Goal: Check status: Check status

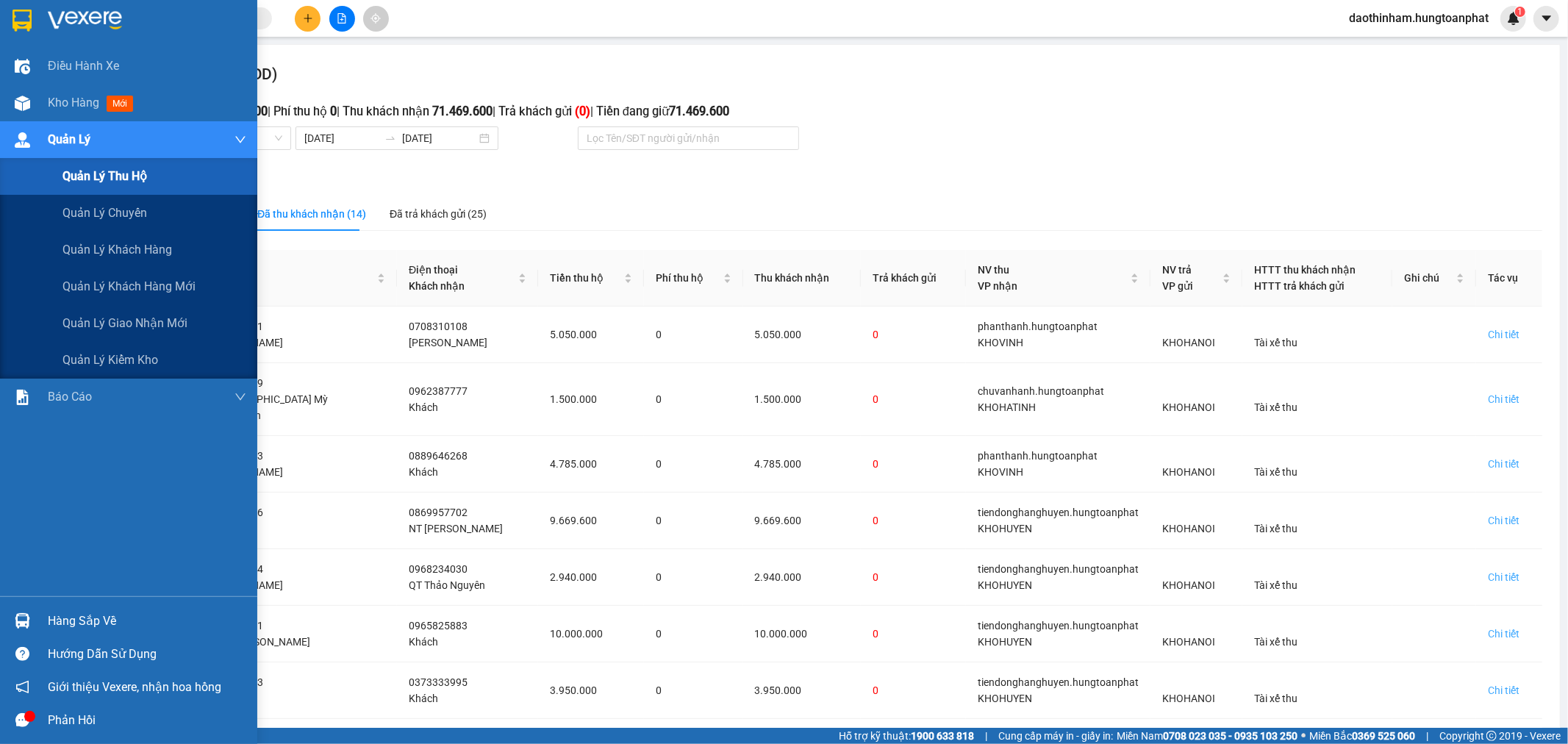
click at [150, 183] on div "Quản lý thu hộ" at bounding box center [154, 176] width 184 height 36
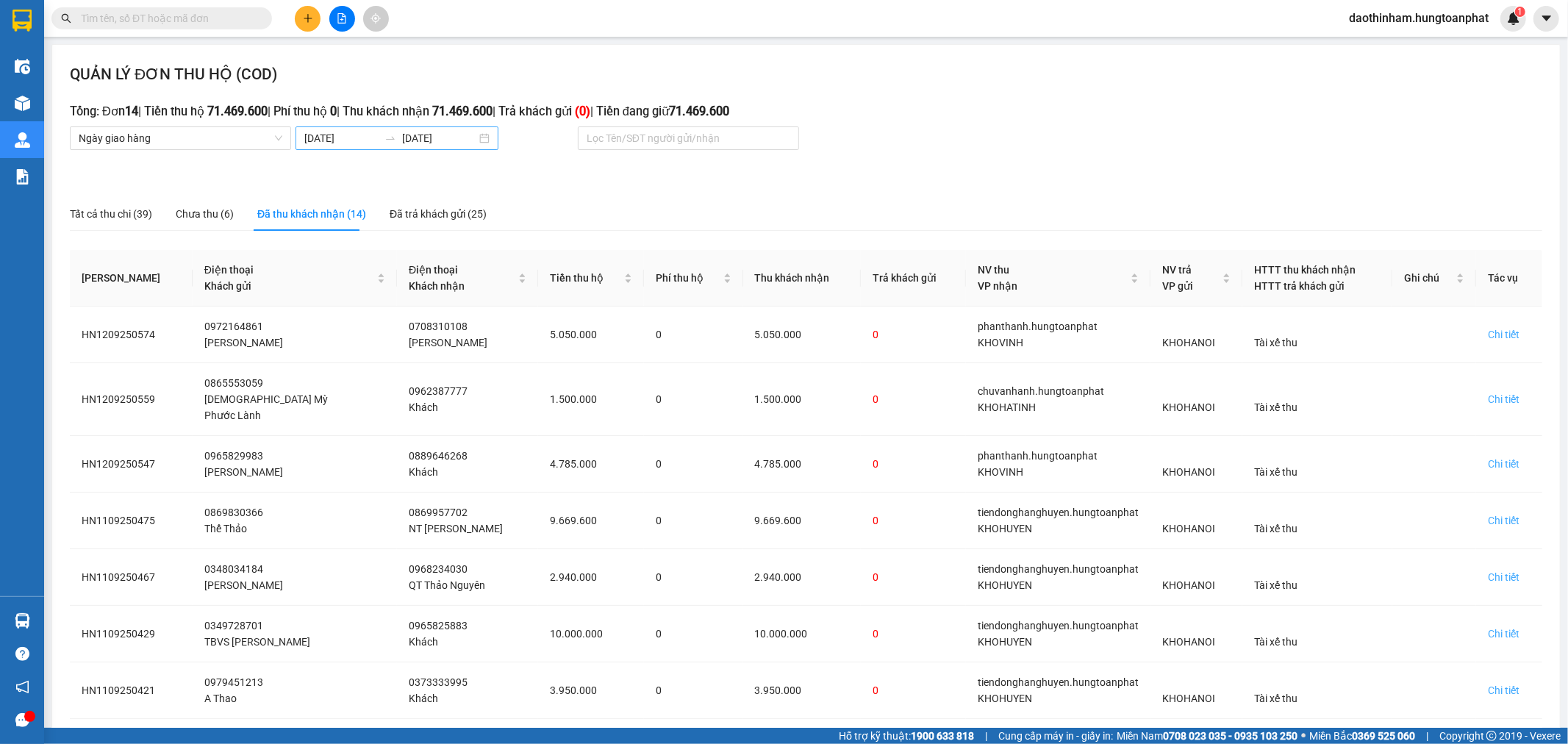
click at [357, 145] on input "[DATE]" at bounding box center [342, 138] width 74 height 16
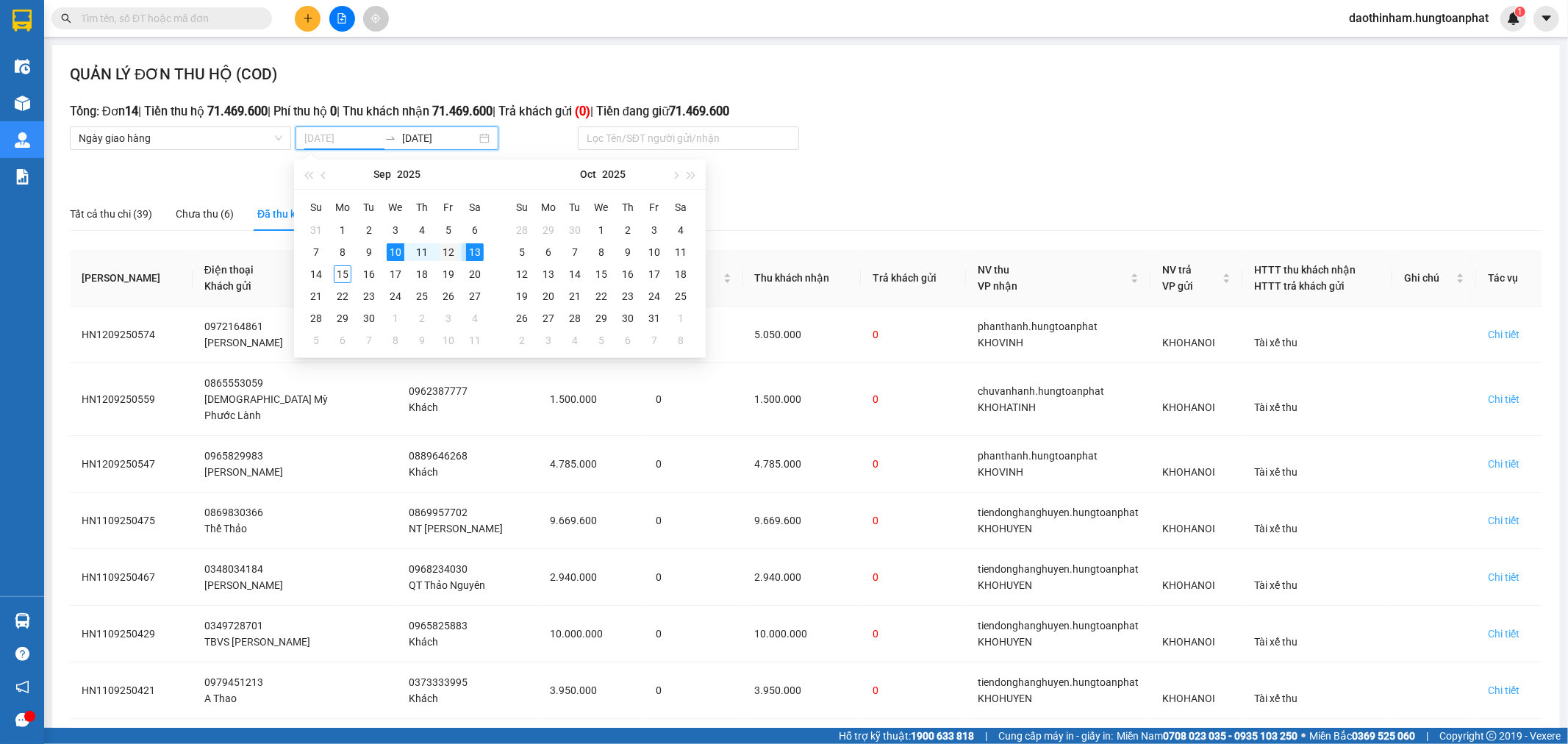
type input "[DATE]"
click at [448, 259] on div "12" at bounding box center [448, 252] width 18 height 18
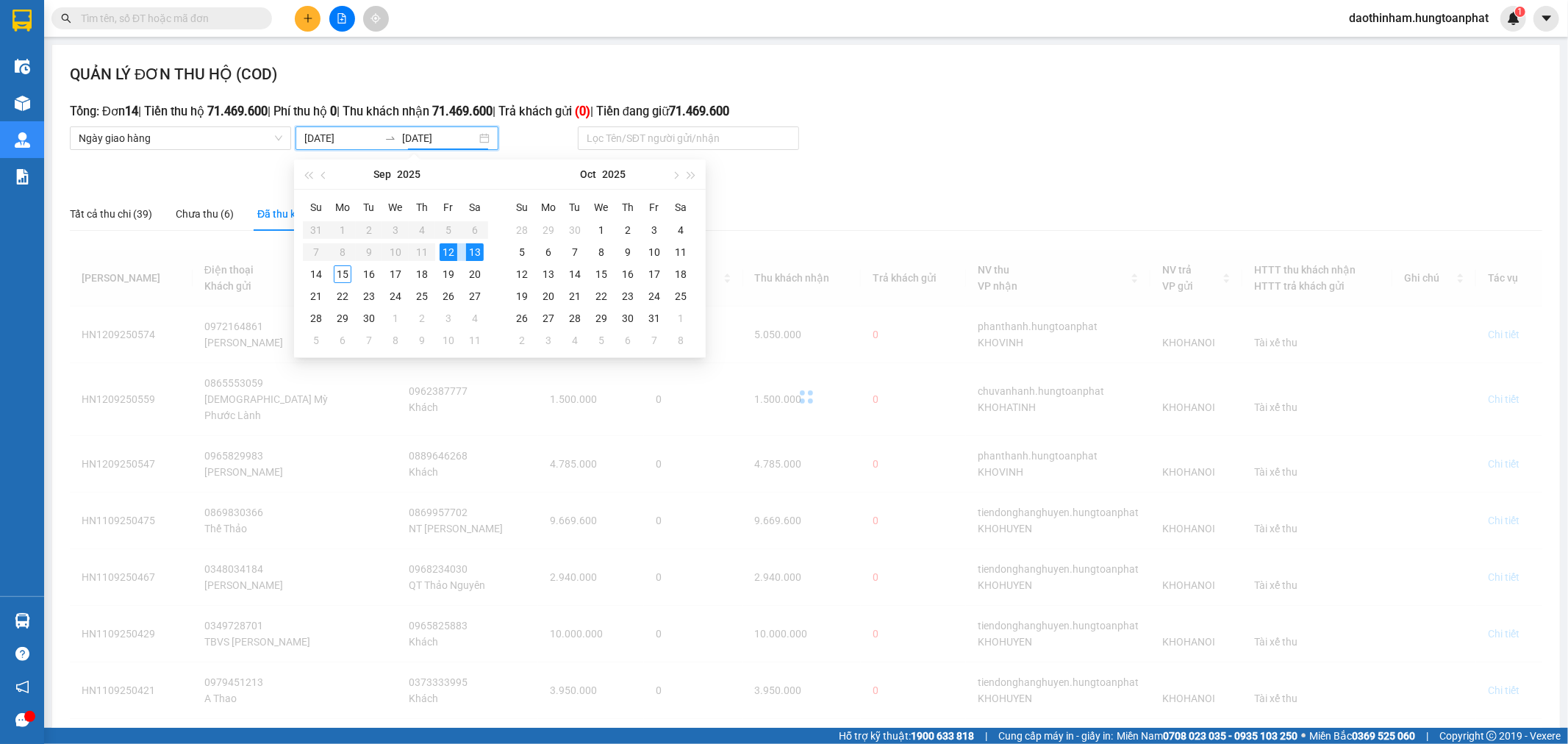
click at [448, 259] on div "12" at bounding box center [448, 252] width 18 height 18
type input "[DATE]"
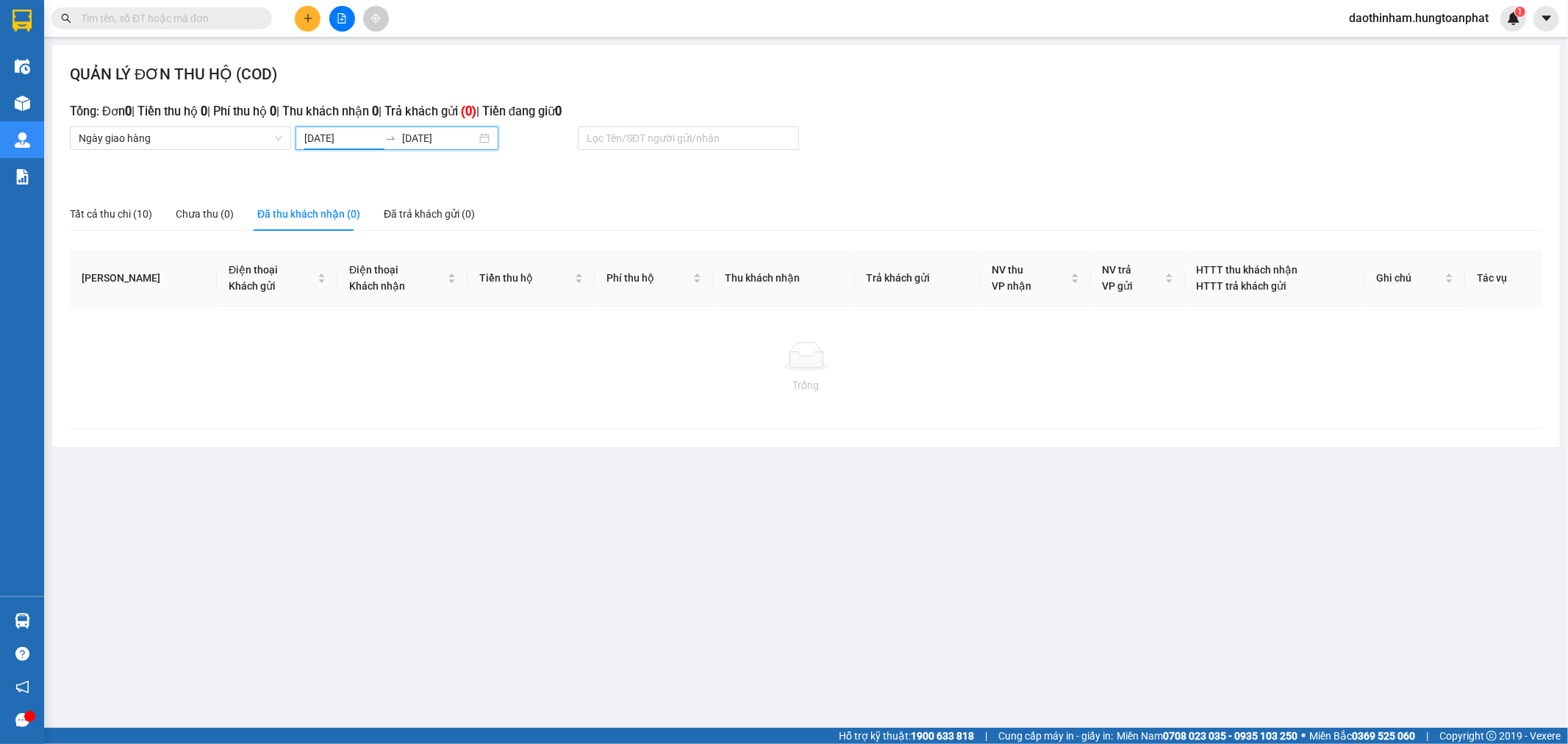
click at [337, 144] on input "[DATE]" at bounding box center [342, 138] width 74 height 16
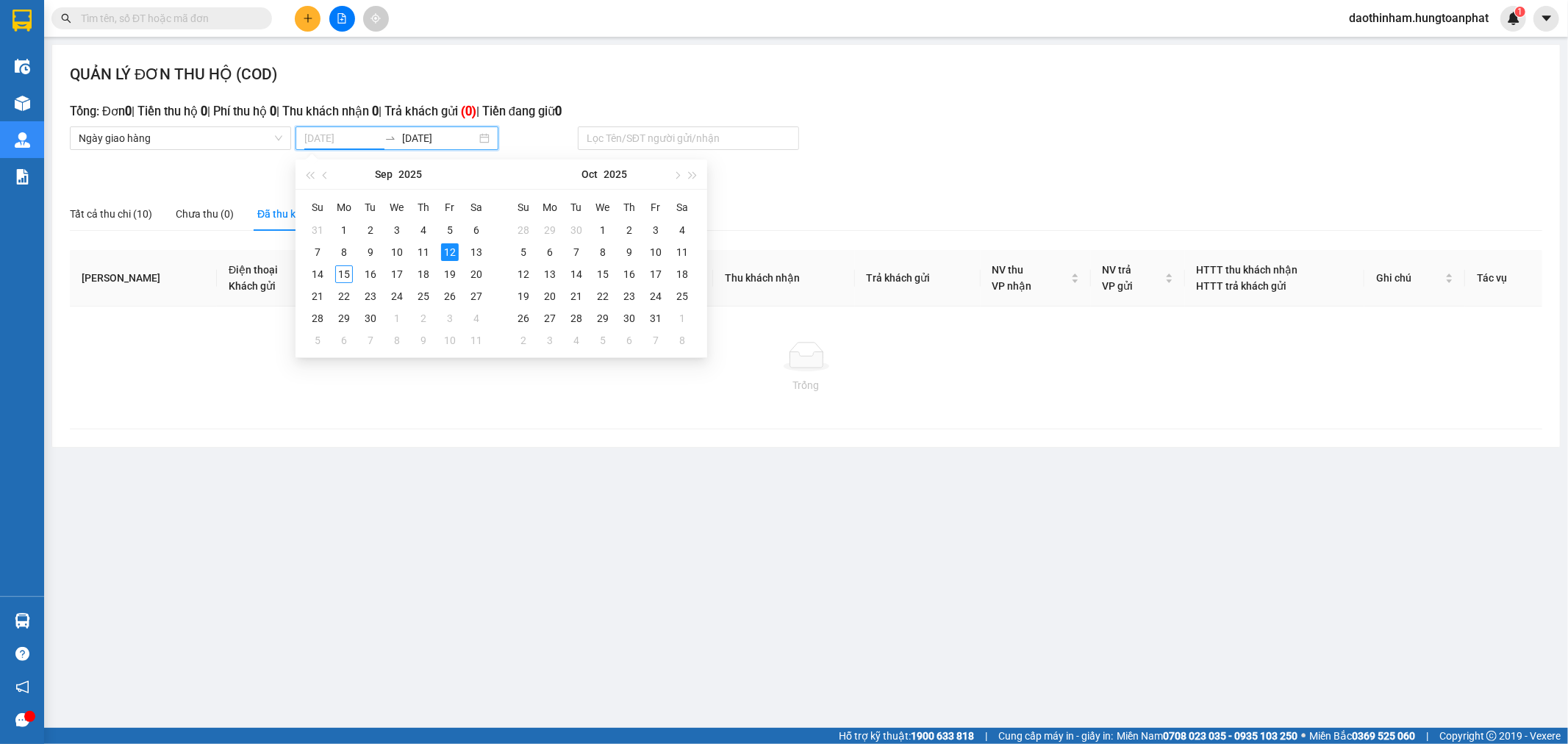
click at [447, 254] on div "12" at bounding box center [450, 252] width 18 height 18
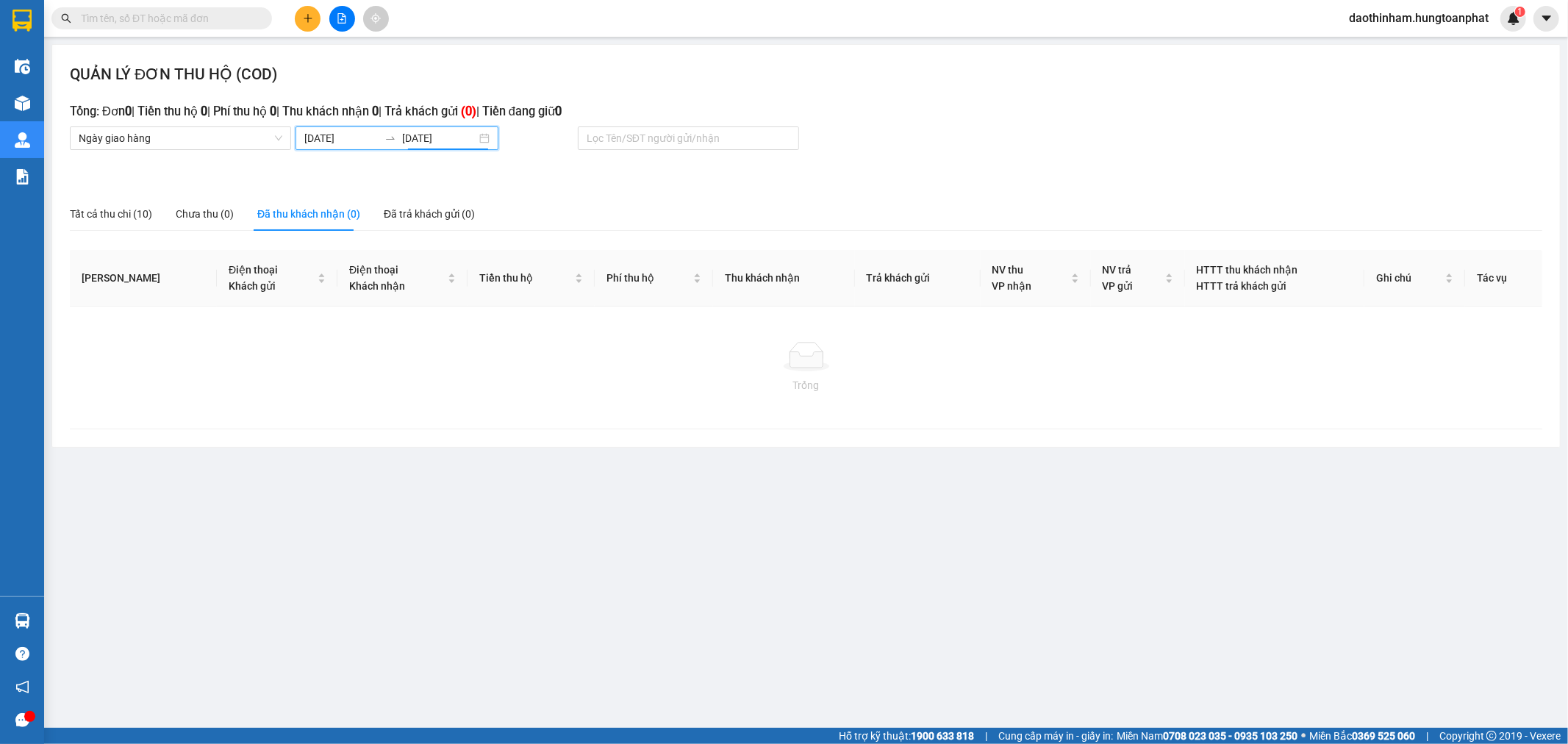
click at [342, 142] on input "[DATE]" at bounding box center [342, 138] width 74 height 16
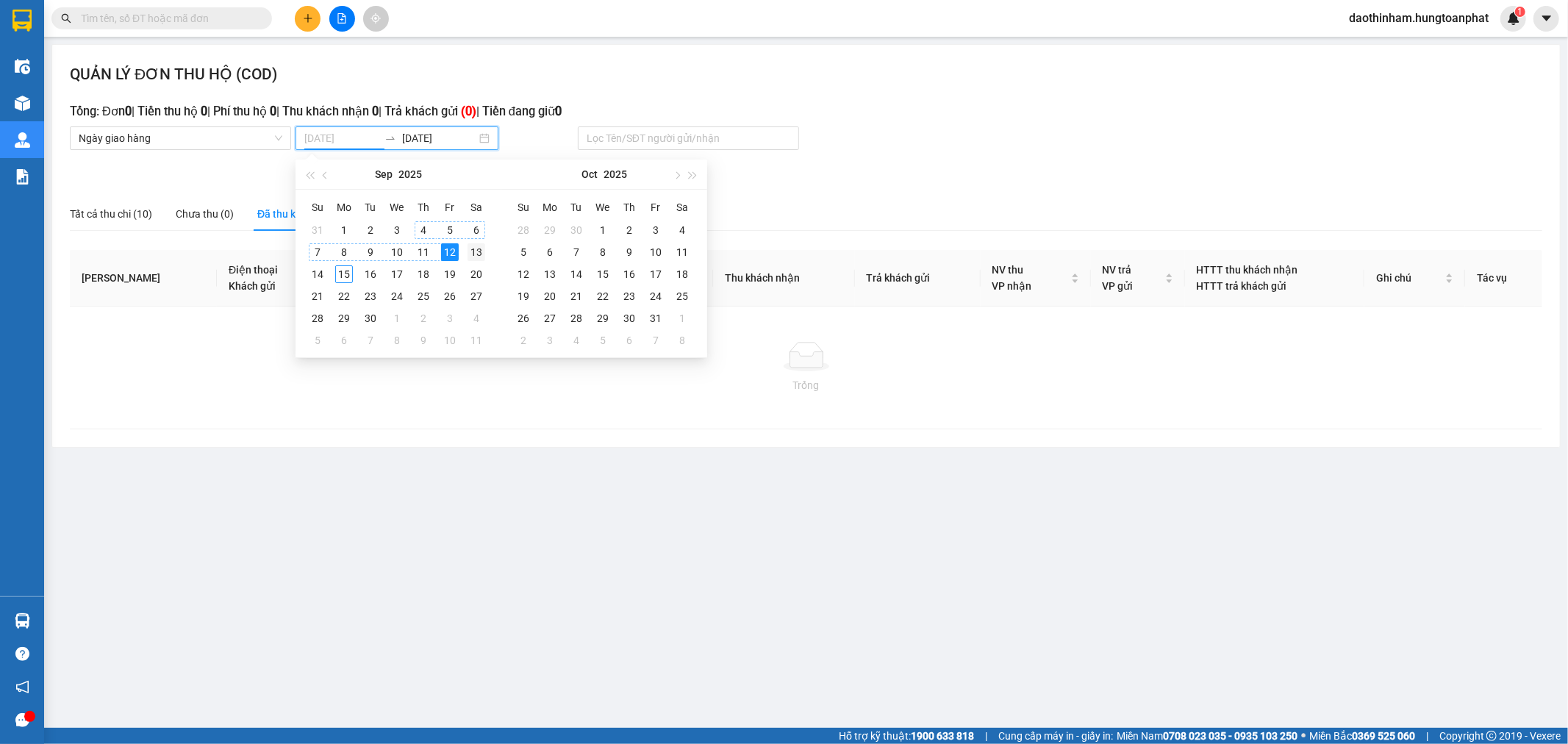
type input "[DATE]"
click at [471, 252] on div "13" at bounding box center [476, 252] width 18 height 18
type input "[DATE]"
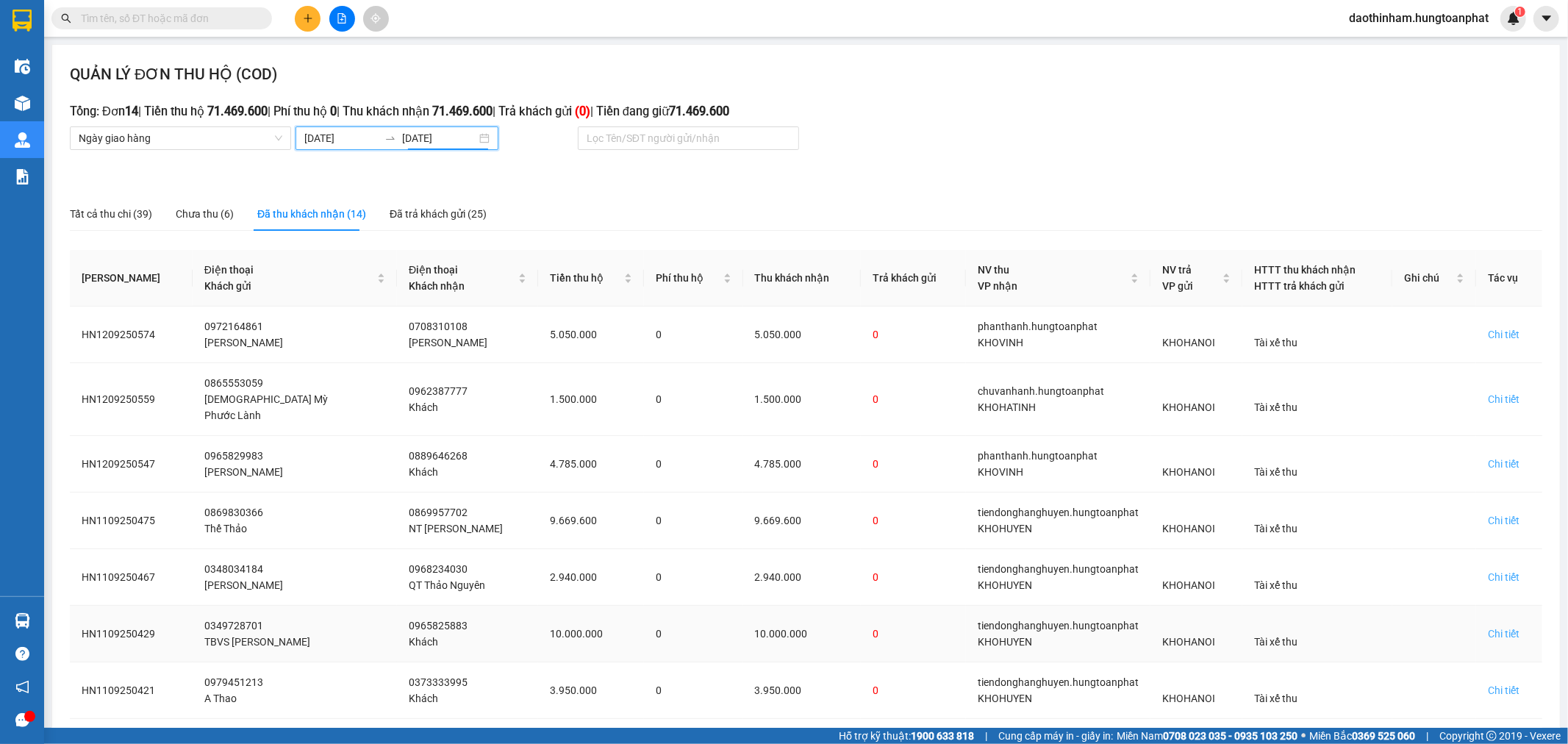
scroll to position [224, 0]
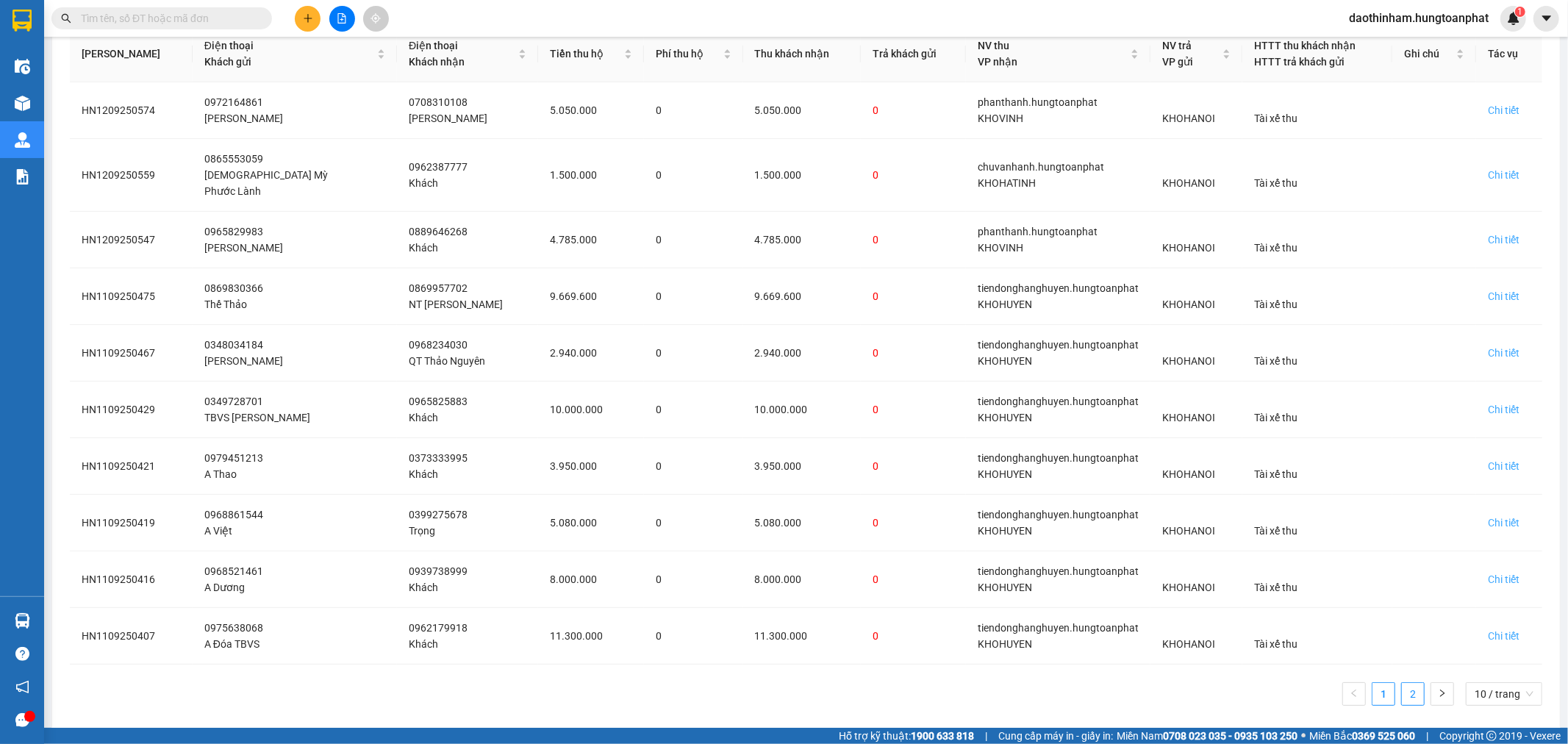
click at [1405, 684] on link "2" at bounding box center [1413, 694] width 22 height 22
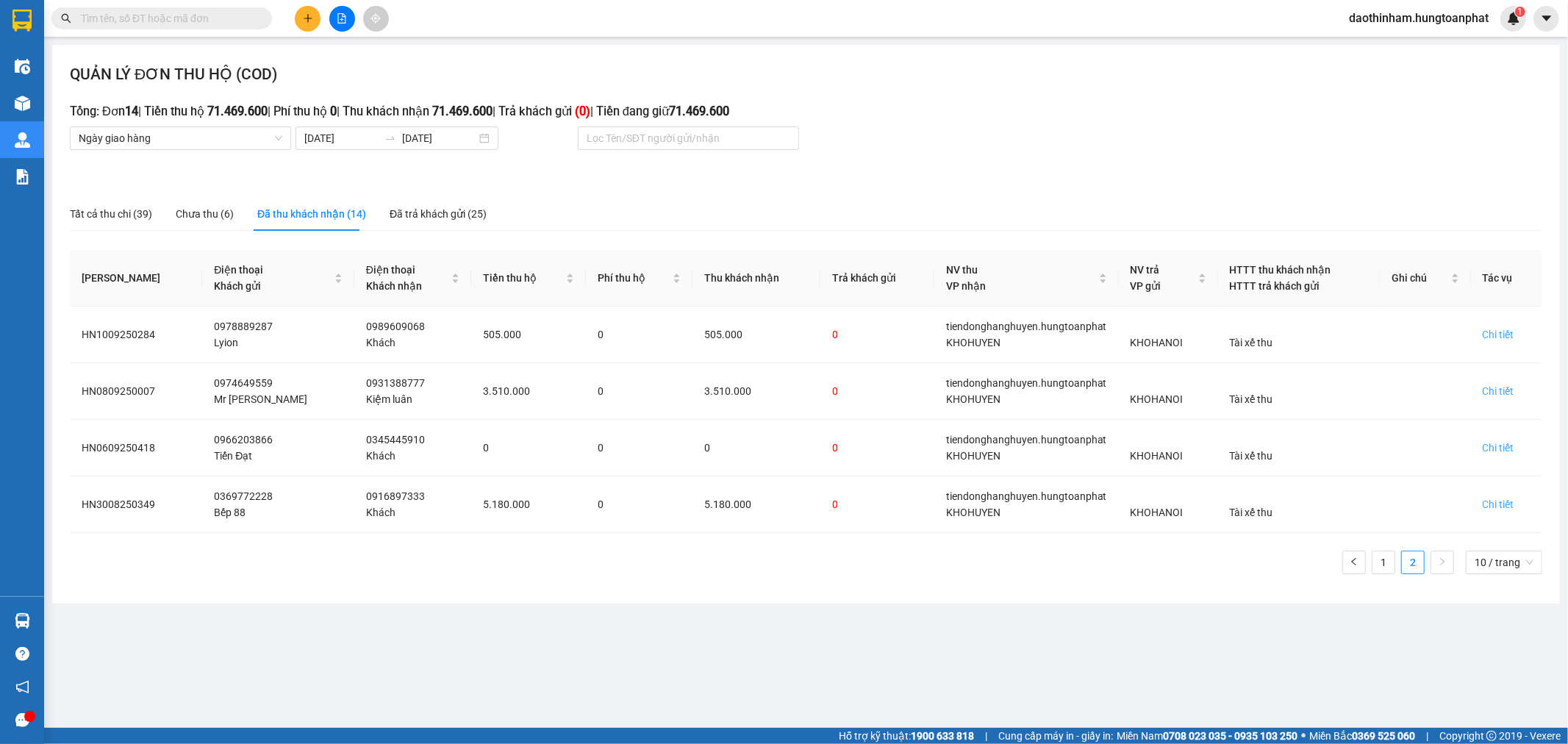
scroll to position [0, 0]
click at [347, 144] on input "[DATE]" at bounding box center [342, 138] width 74 height 16
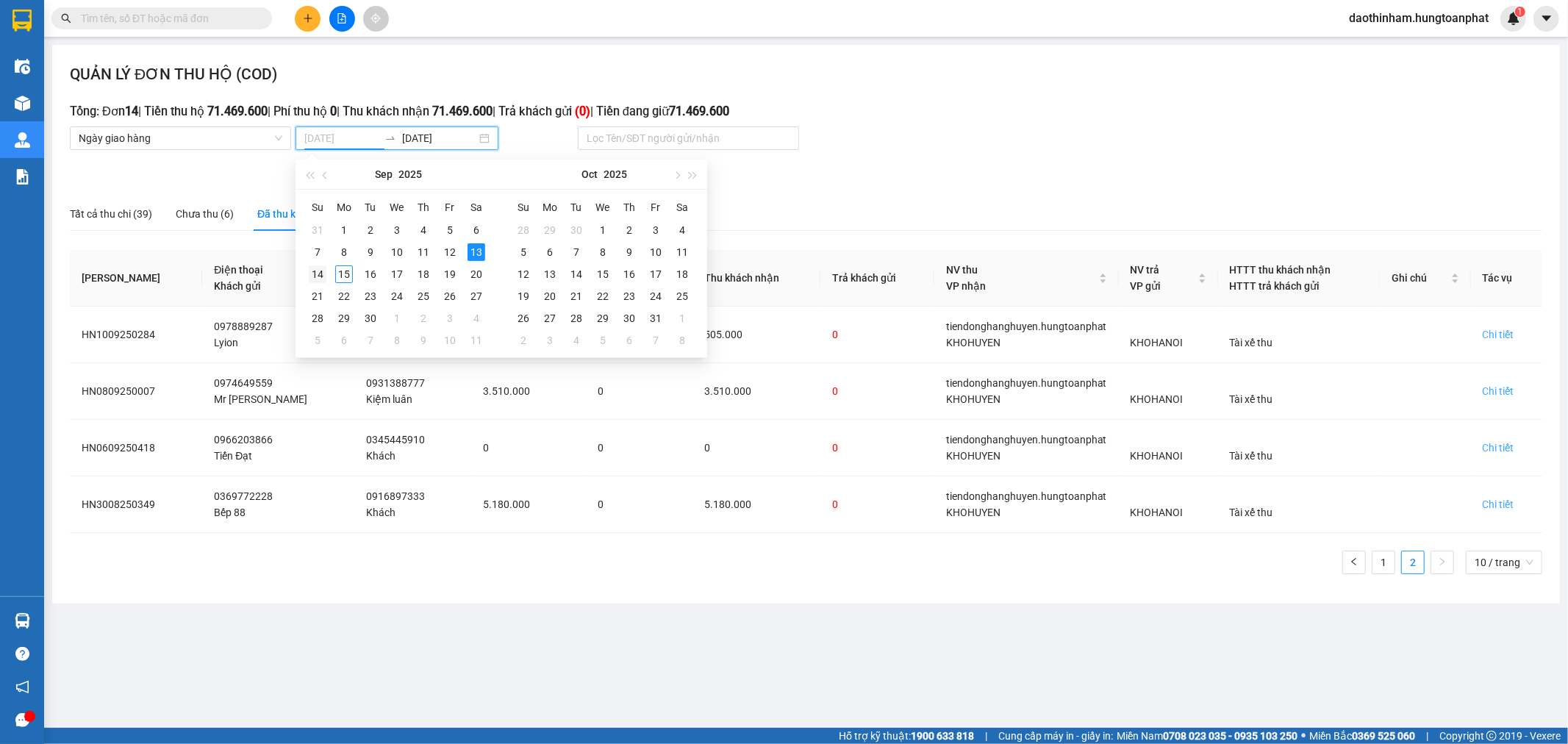
type input "[DATE]"
click at [326, 275] on td "14" at bounding box center [317, 274] width 26 height 22
click at [324, 275] on div "14" at bounding box center [317, 274] width 18 height 18
type input "[DATE]"
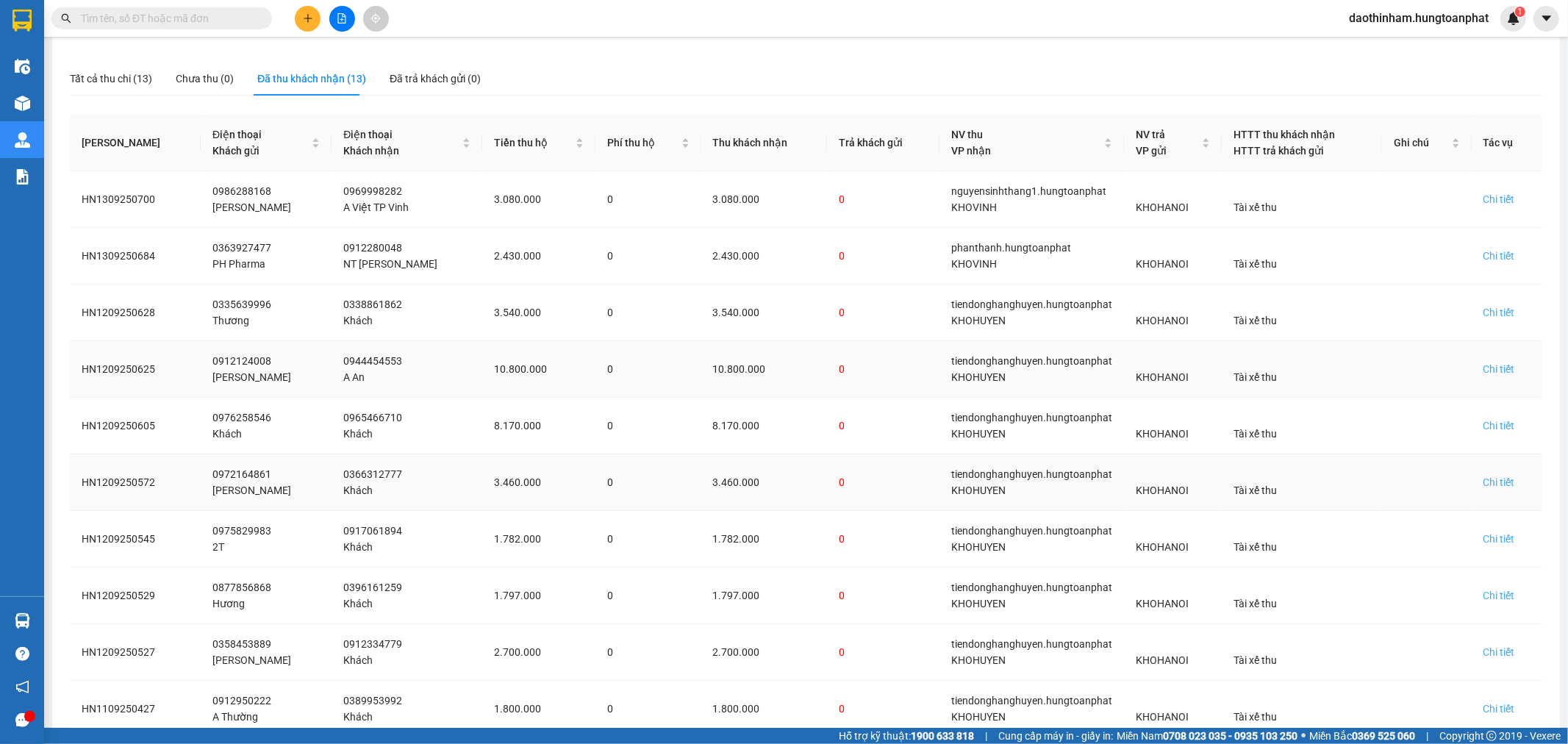
scroll to position [224, 0]
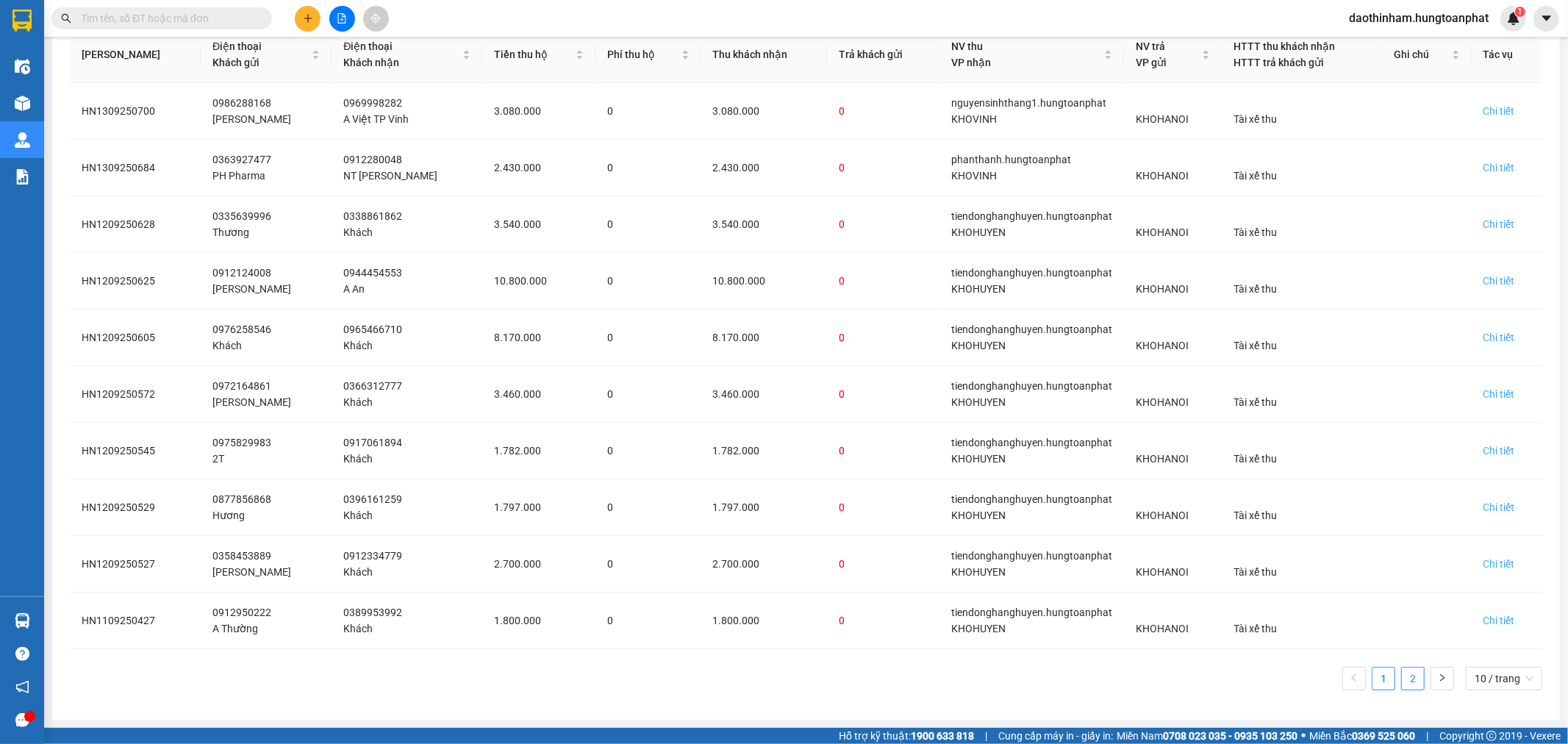
click at [1402, 678] on link "2" at bounding box center [1413, 678] width 22 height 22
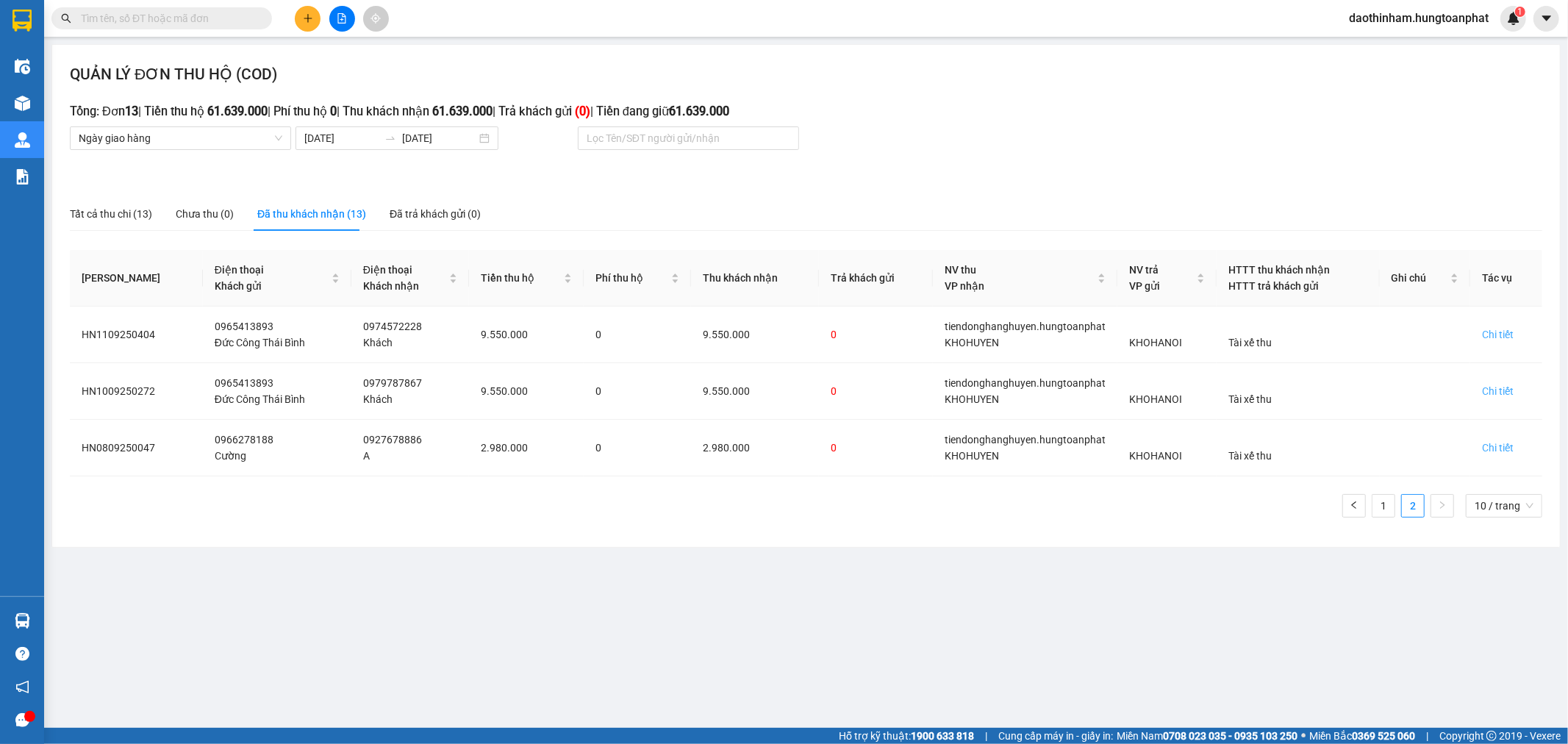
scroll to position [0, 0]
